Goal: Task Accomplishment & Management: Use online tool/utility

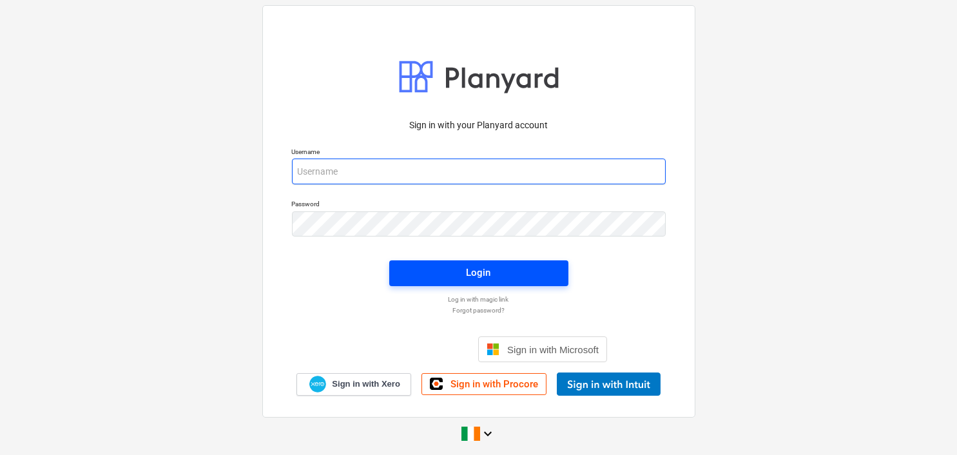
type input "[EMAIL_ADDRESS][DOMAIN_NAME]"
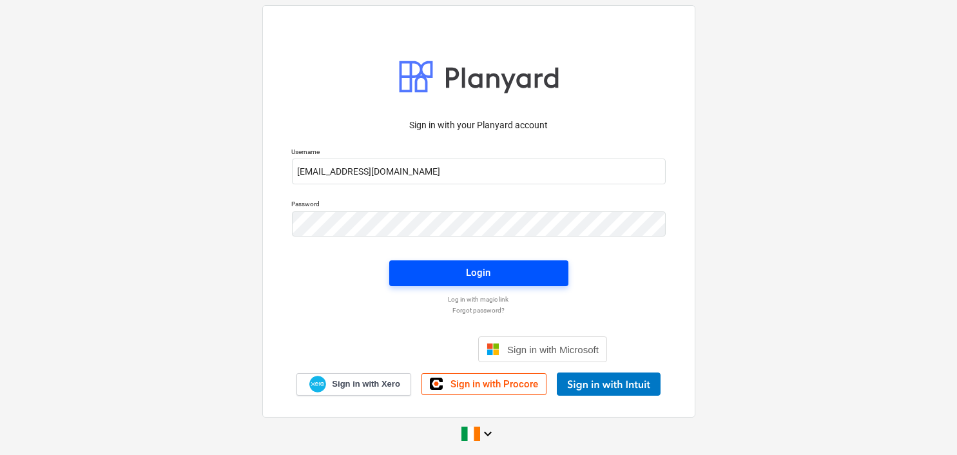
click at [476, 271] on div "Login" at bounding box center [479, 272] width 24 height 17
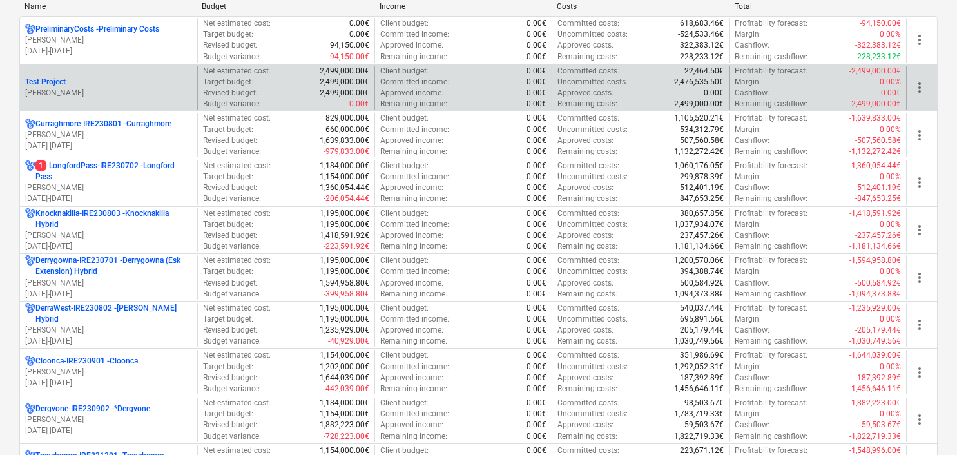
scroll to position [64, 0]
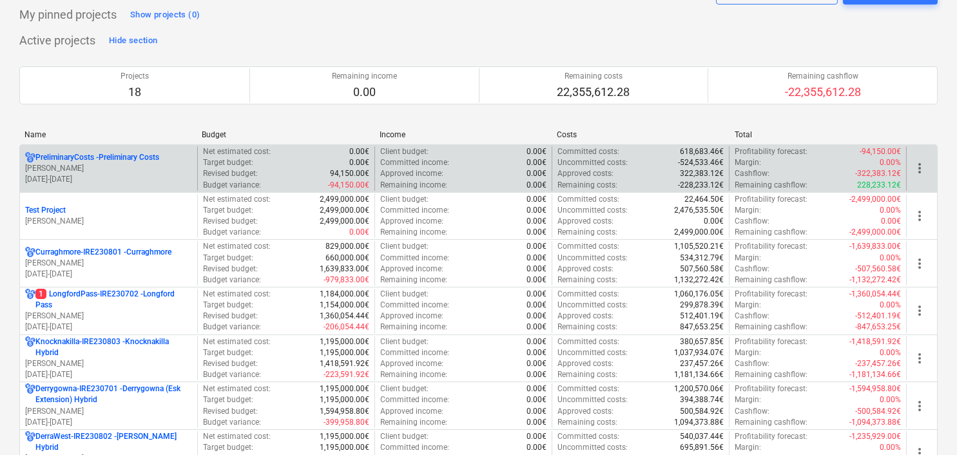
click at [151, 179] on p "[DATE] - [DATE]" at bounding box center [108, 179] width 167 height 11
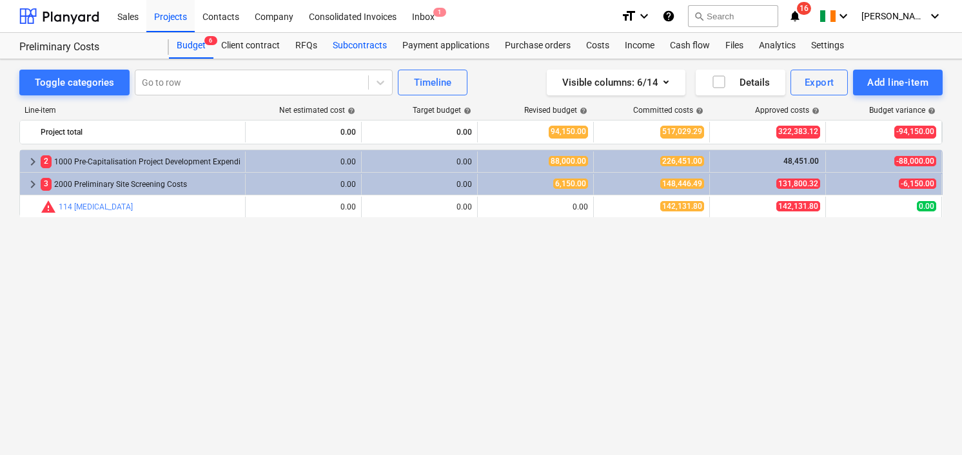
click at [373, 44] on div "Subcontracts" at bounding box center [360, 46] width 70 height 26
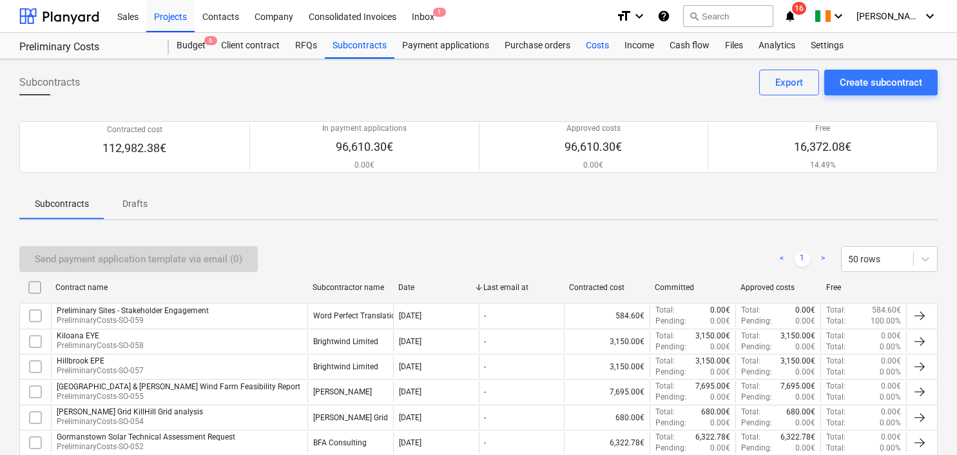
click at [594, 43] on div "Costs" at bounding box center [597, 46] width 39 height 26
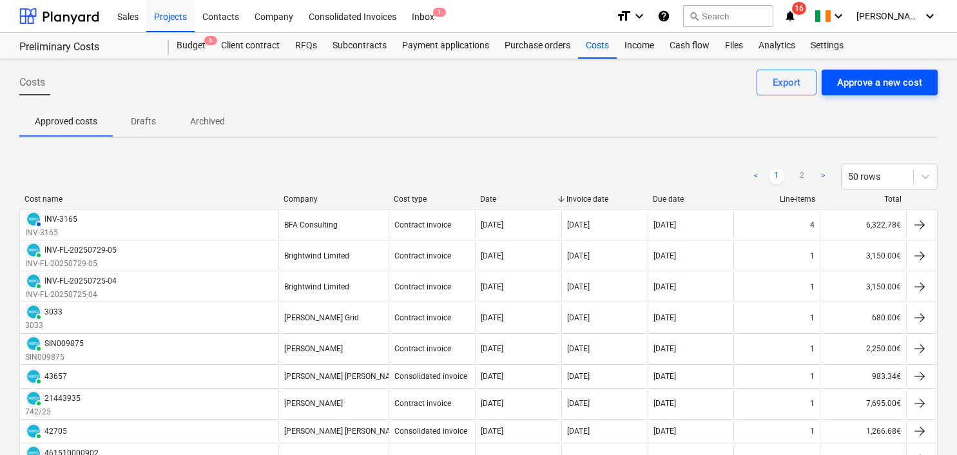
click at [878, 76] on div "Approve a new cost" at bounding box center [879, 82] width 85 height 17
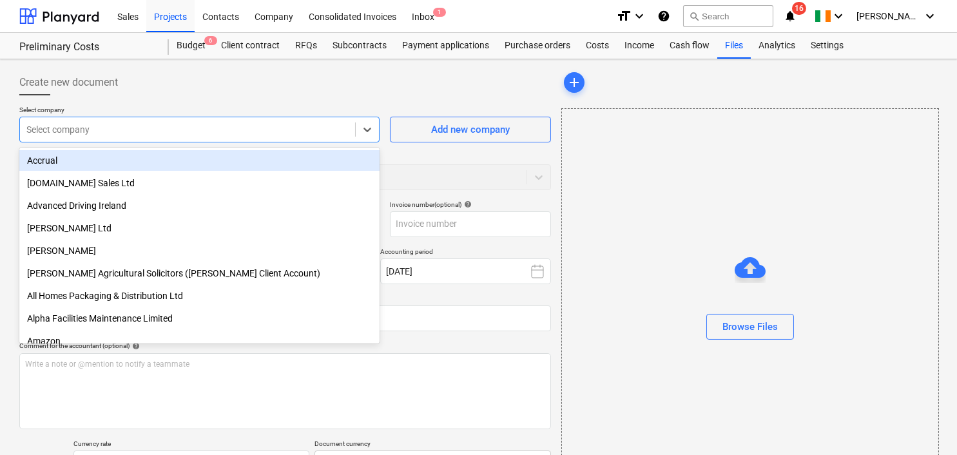
click at [103, 123] on div at bounding box center [187, 129] width 322 height 13
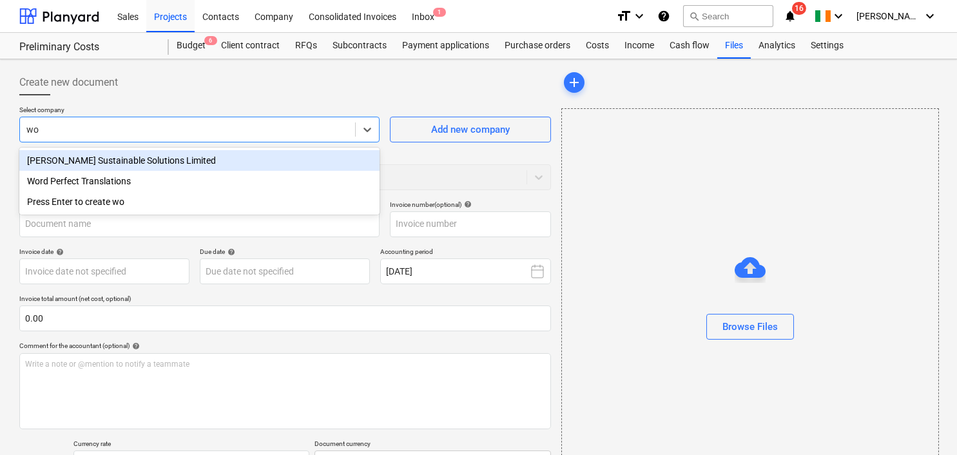
type input "wor"
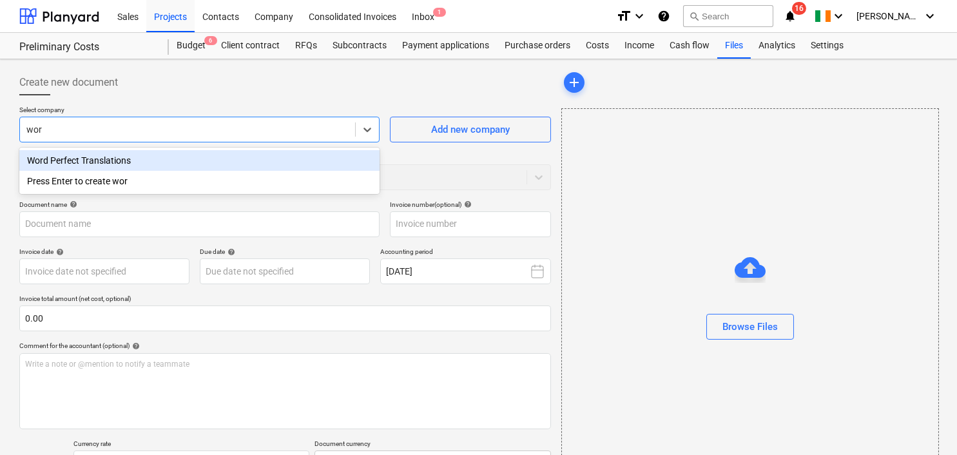
click at [132, 162] on div "Word Perfect Translations" at bounding box center [199, 160] width 360 height 21
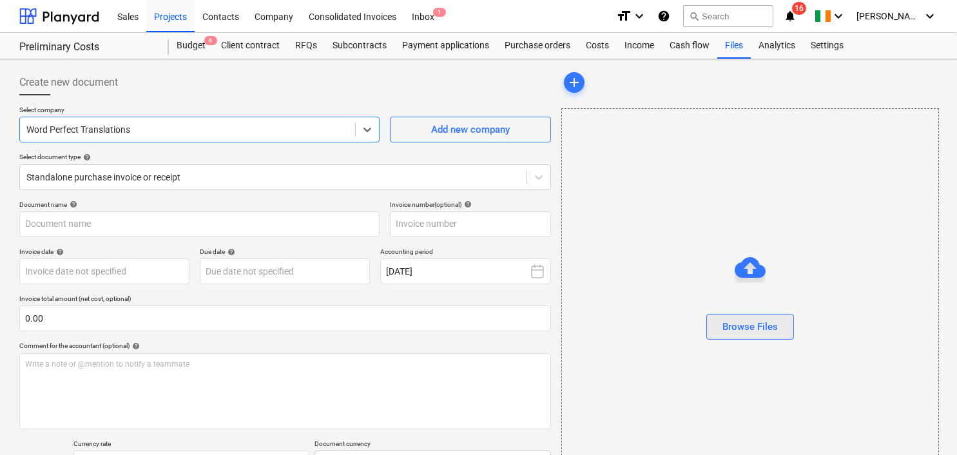
click at [769, 325] on div "Browse Files" at bounding box center [750, 326] width 55 height 17
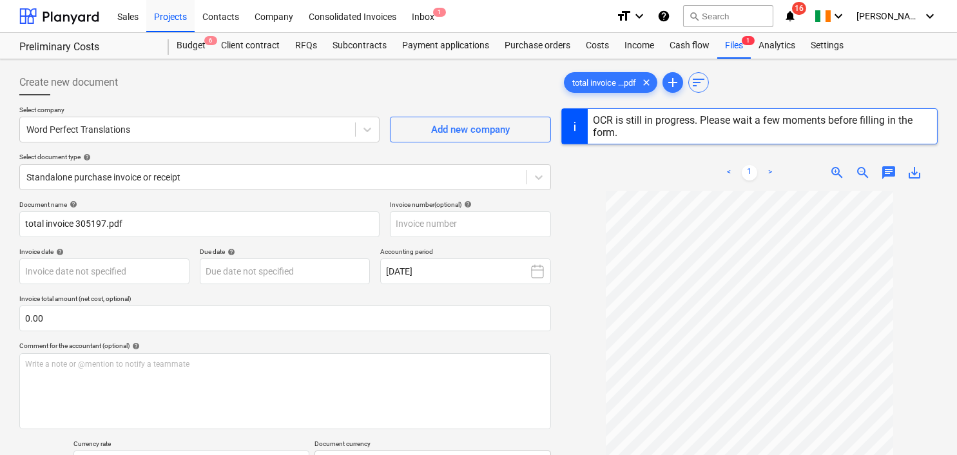
type input "305197"
type input "[DATE]"
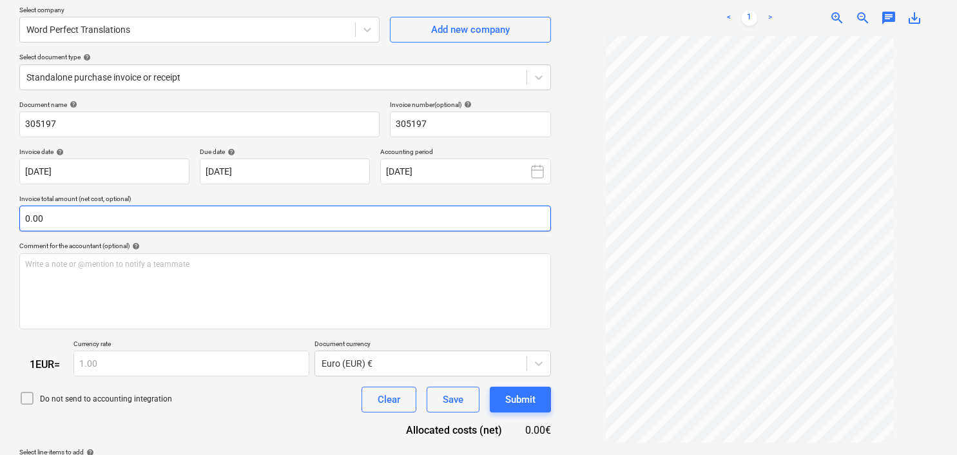
scroll to position [128, 0]
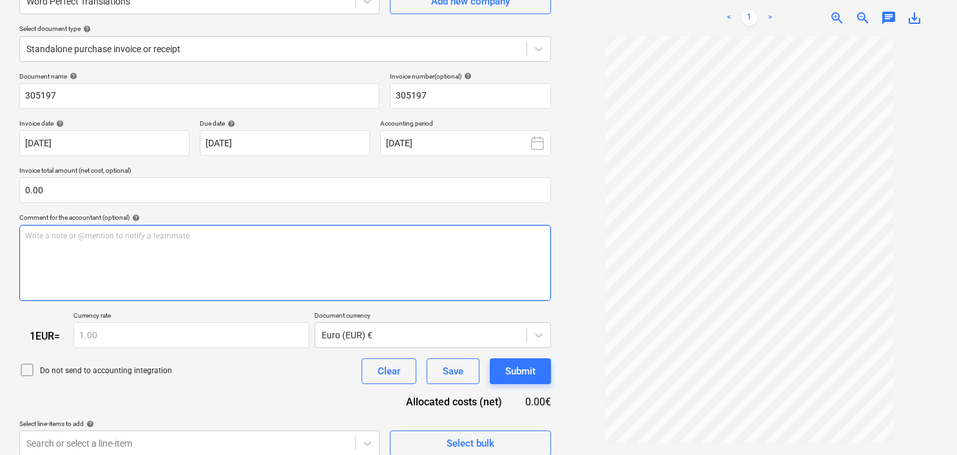
click at [55, 237] on p "Write a note or @mention to notify a teammate [PERSON_NAME]" at bounding box center [285, 236] width 520 height 11
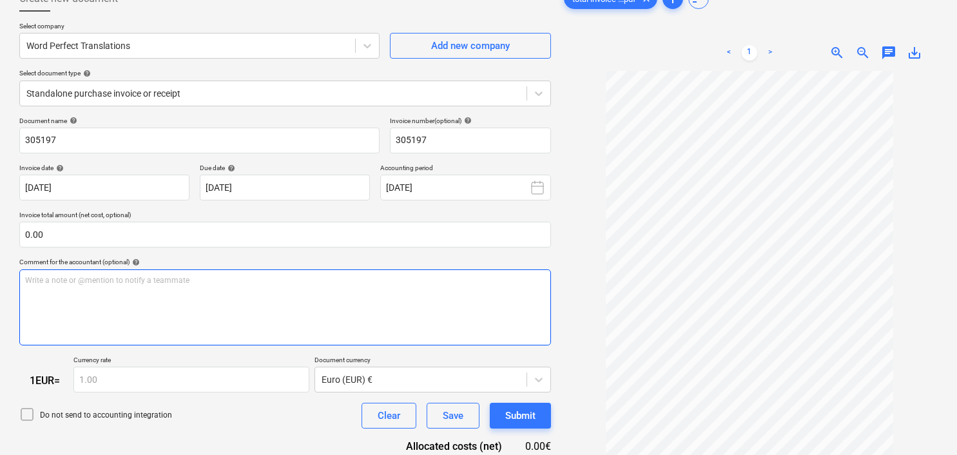
scroll to position [11, 0]
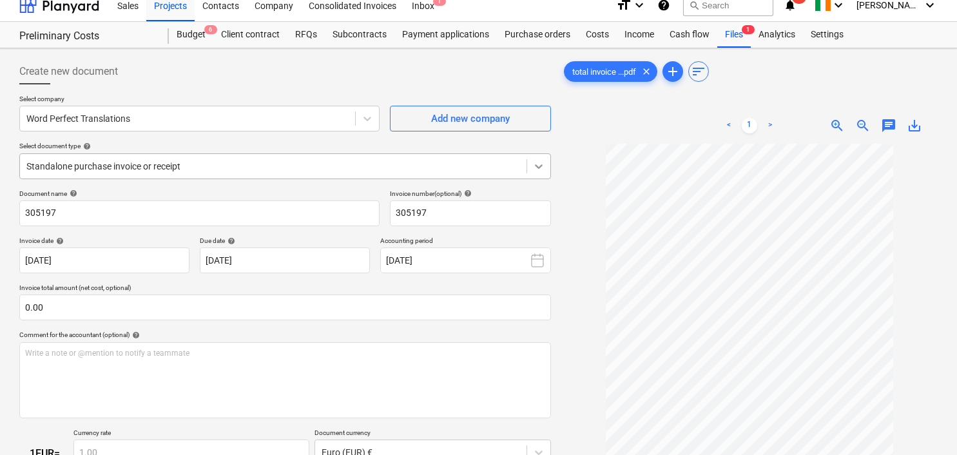
click at [541, 171] on icon at bounding box center [538, 166] width 13 height 13
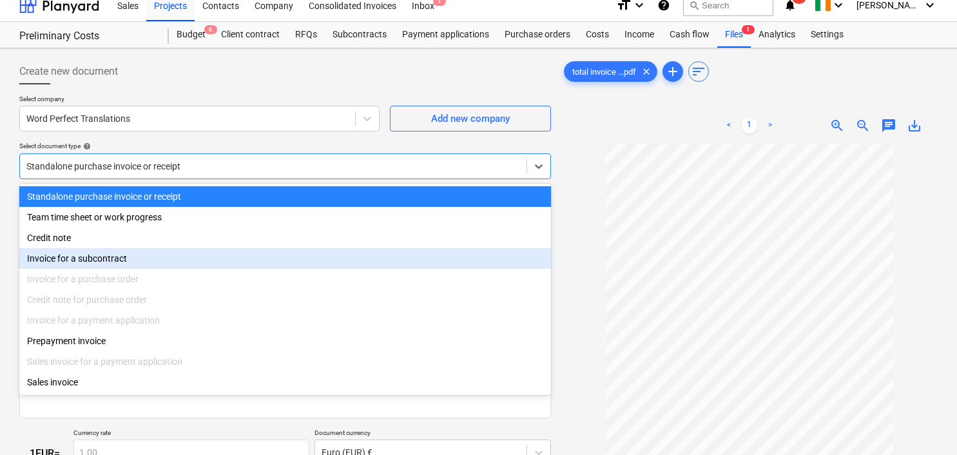
click at [90, 260] on div "Invoice for a subcontract" at bounding box center [285, 258] width 532 height 21
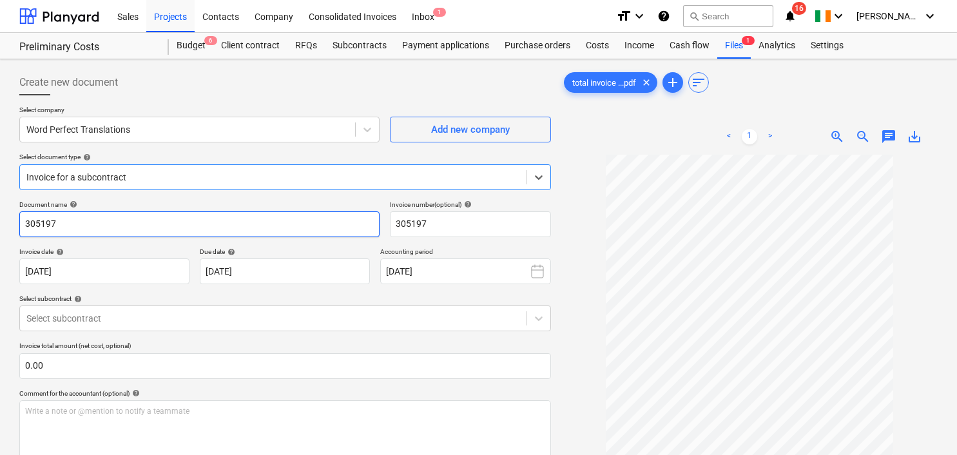
click at [188, 226] on input "305197" at bounding box center [199, 224] width 360 height 26
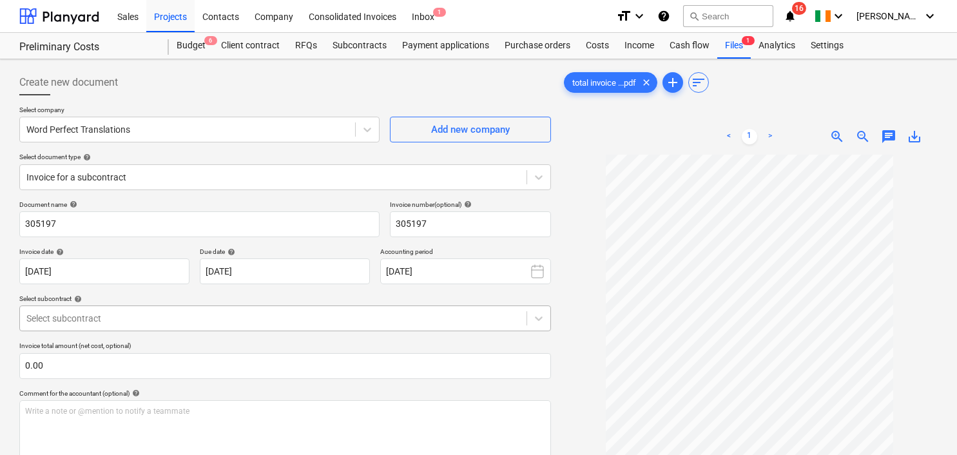
click at [127, 318] on div at bounding box center [273, 318] width 494 height 13
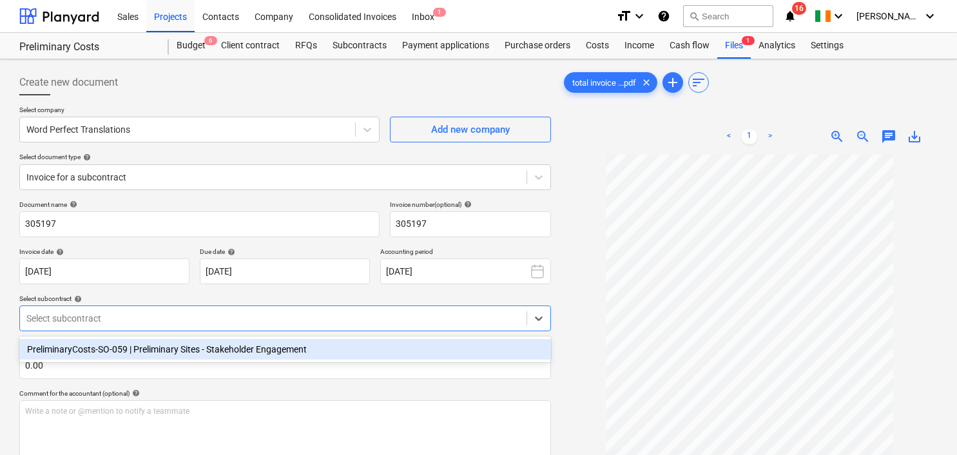
click at [133, 347] on div "PreliminaryCosts-SO-059 | Preliminary Sites - Stakeholder Engagement" at bounding box center [285, 349] width 532 height 21
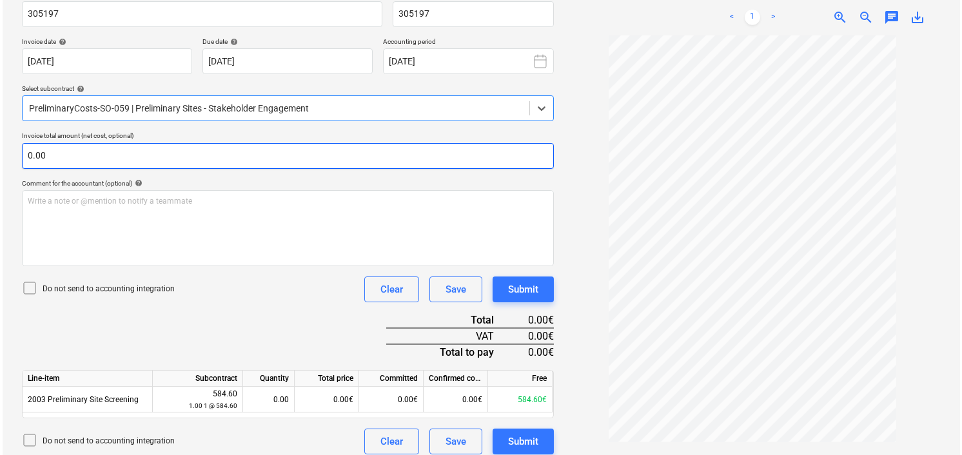
scroll to position [219, 0]
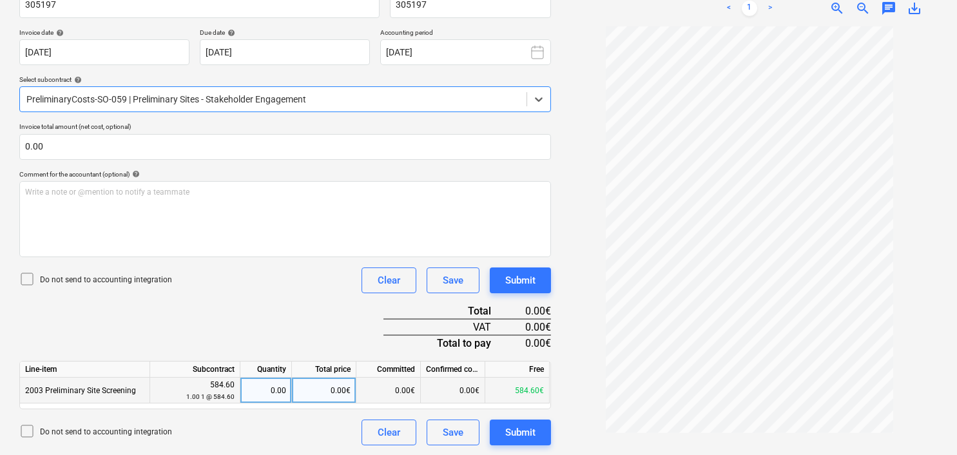
drag, startPoint x: 278, startPoint y: 389, endPoint x: 300, endPoint y: 393, distance: 23.0
click at [278, 389] on div "0.00" at bounding box center [266, 391] width 41 height 26
type input "1"
click at [402, 390] on div "0.00€" at bounding box center [389, 391] width 64 height 26
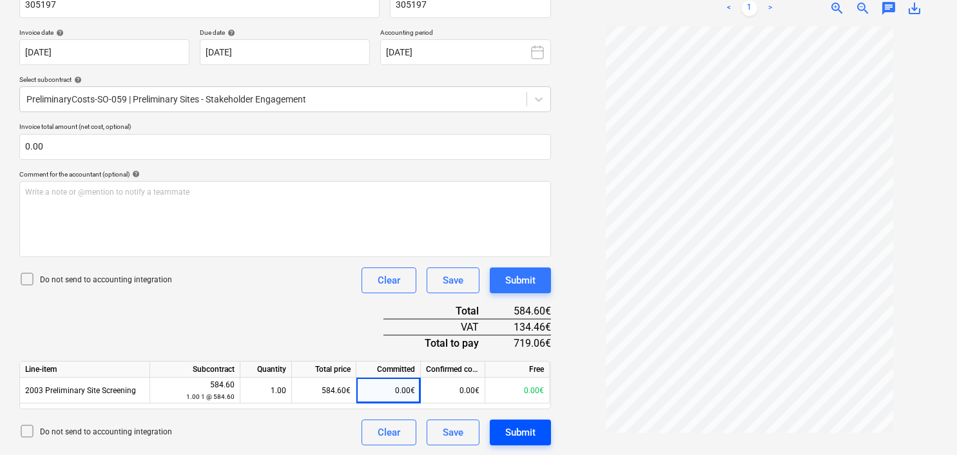
click at [524, 433] on div "Submit" at bounding box center [520, 432] width 30 height 17
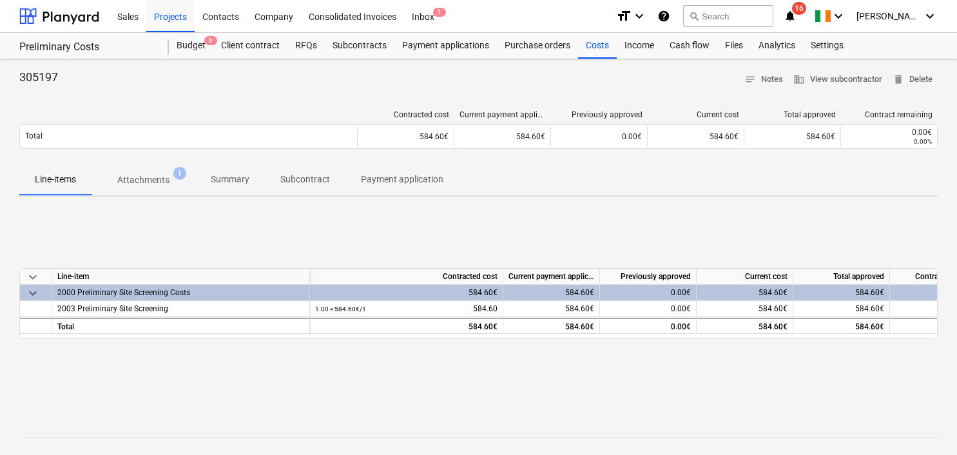
click at [158, 177] on p "Attachments" at bounding box center [143, 180] width 52 height 14
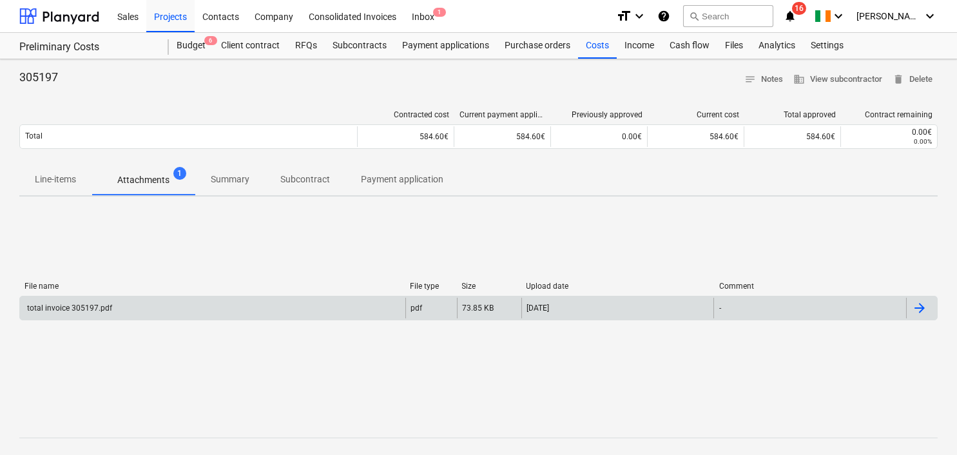
click at [90, 307] on div "total invoice 305197.pdf" at bounding box center [68, 308] width 87 height 9
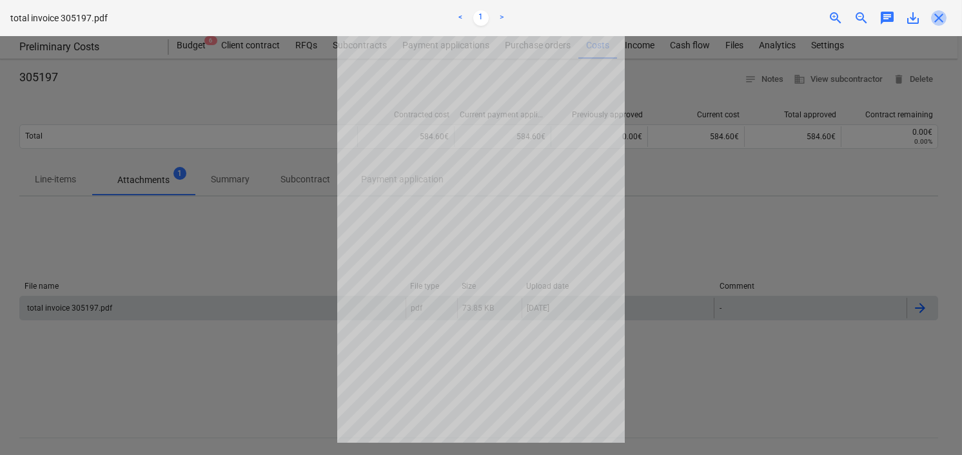
drag, startPoint x: 942, startPoint y: 15, endPoint x: 884, endPoint y: 5, distance: 58.9
click at [941, 14] on span "close" at bounding box center [938, 17] width 15 height 15
